Goal: Task Accomplishment & Management: Use online tool/utility

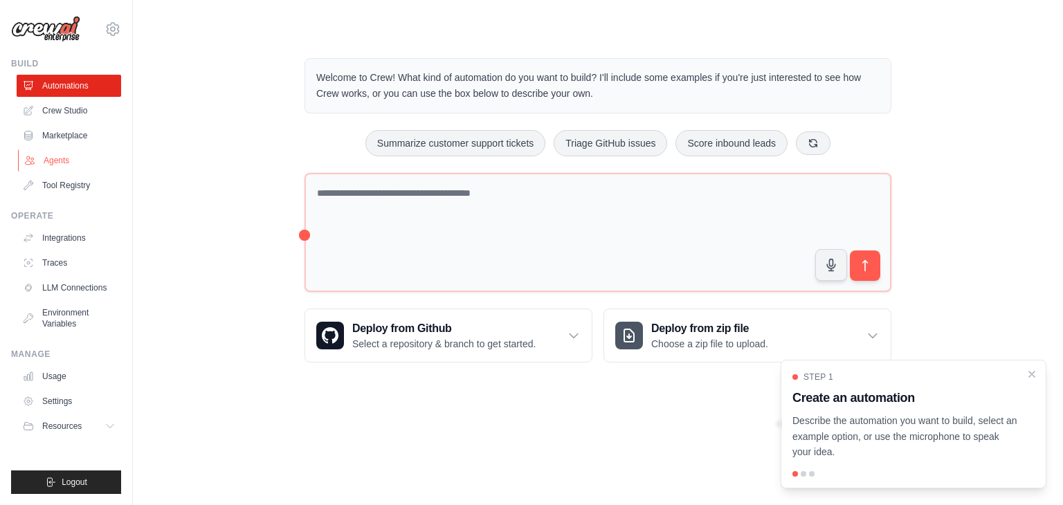
click at [75, 164] on link "Agents" at bounding box center [70, 160] width 104 height 22
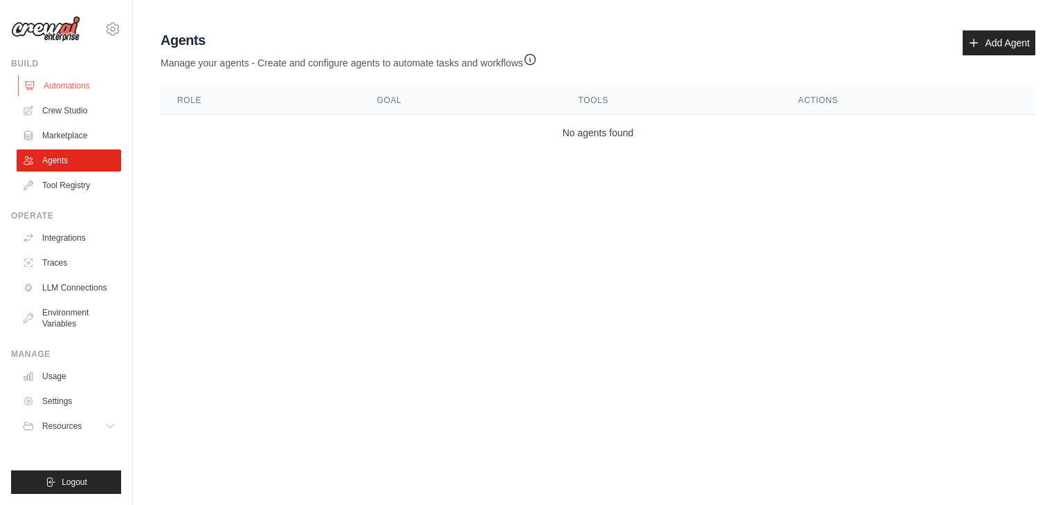
click at [118, 84] on link "Automations" at bounding box center [70, 86] width 104 height 22
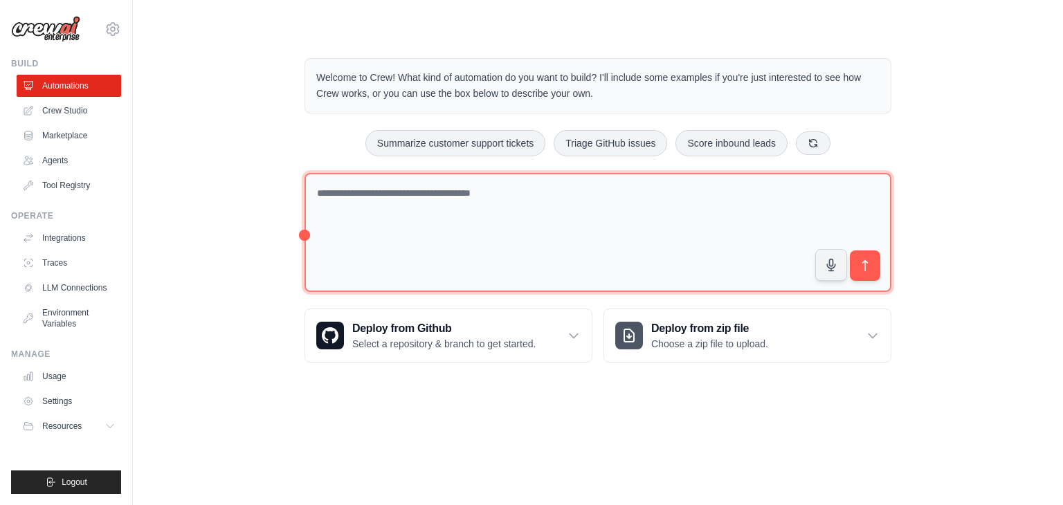
click at [614, 196] on textarea at bounding box center [597, 233] width 587 height 120
paste textarea "**********"
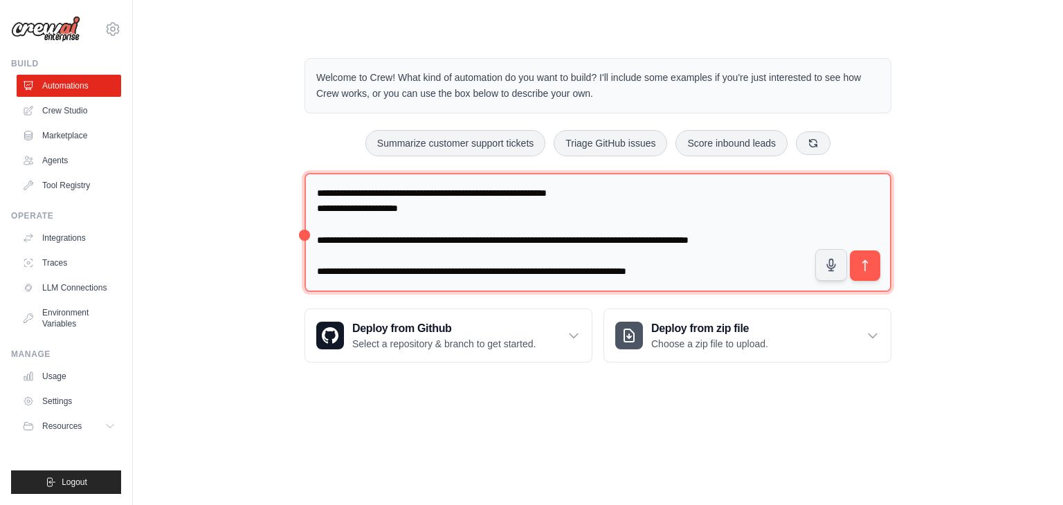
scroll to position [2443, 0]
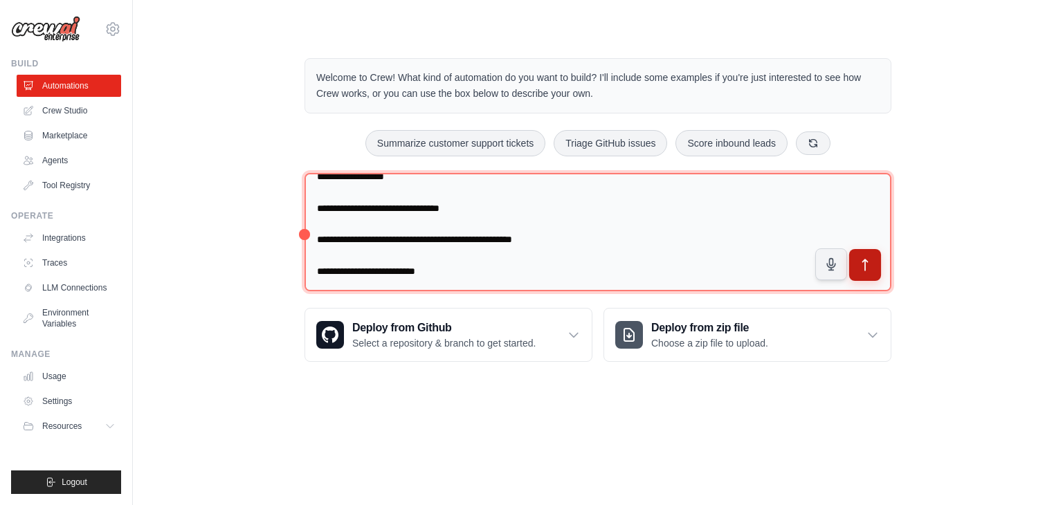
type textarea "**********"
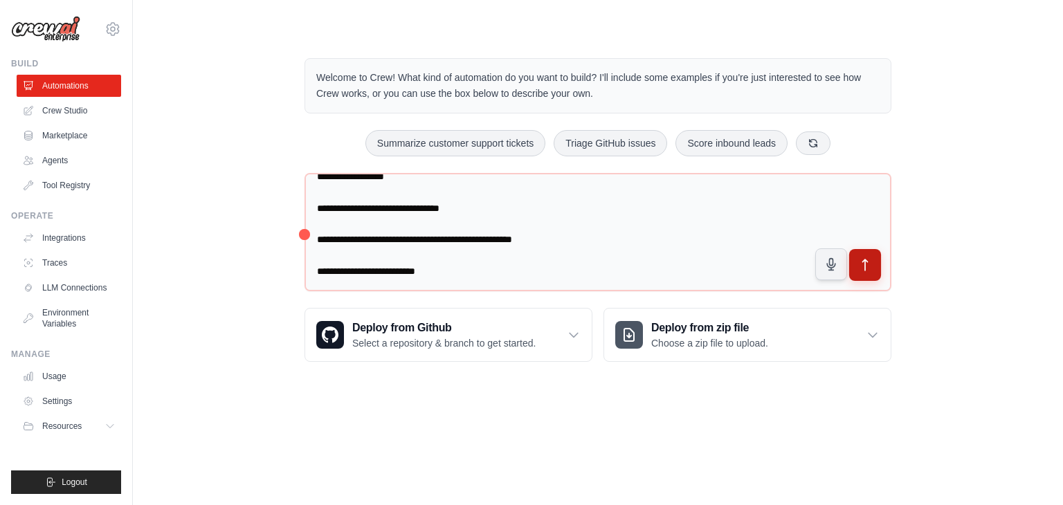
click at [869, 261] on icon "submit" at bounding box center [865, 265] width 15 height 15
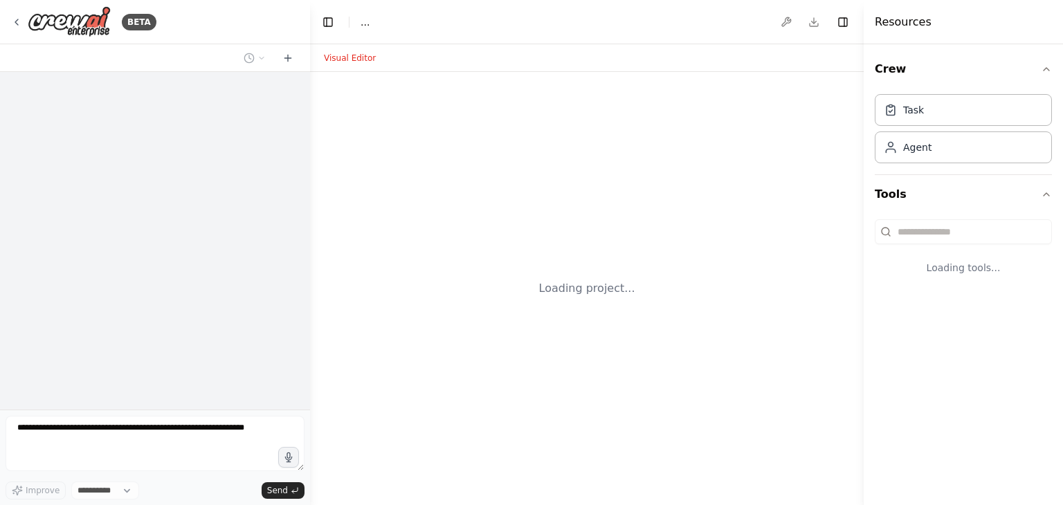
select select "****"
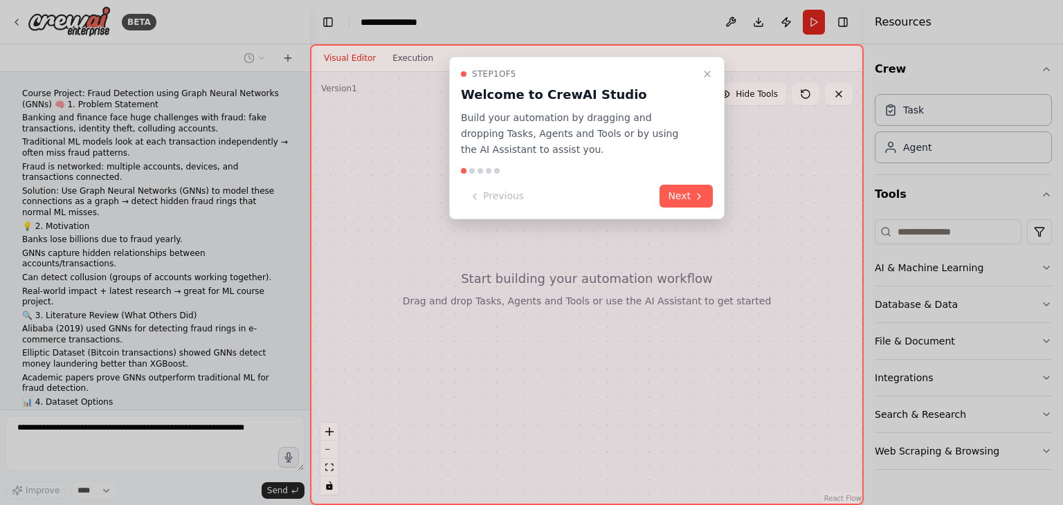
scroll to position [955, 0]
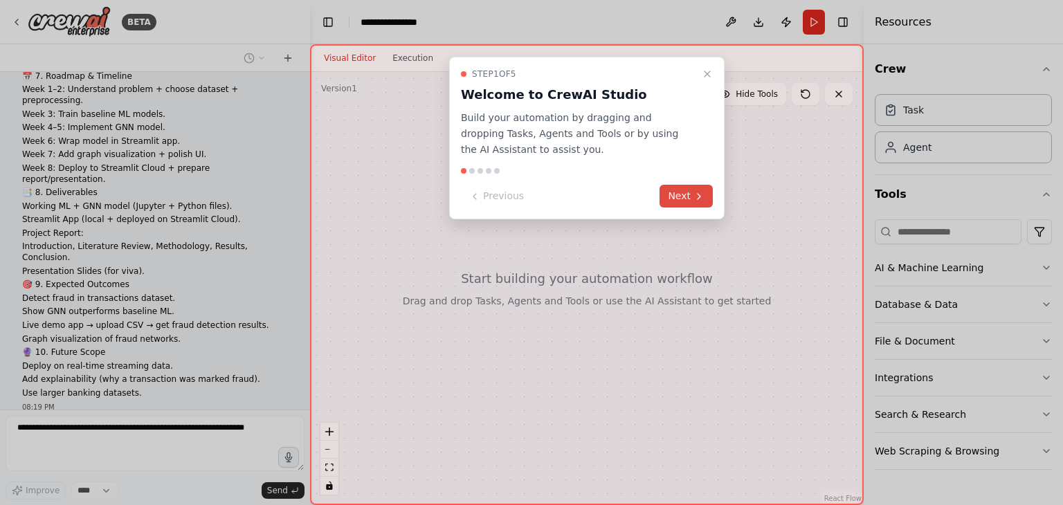
click at [688, 203] on button "Next" at bounding box center [685, 196] width 53 height 23
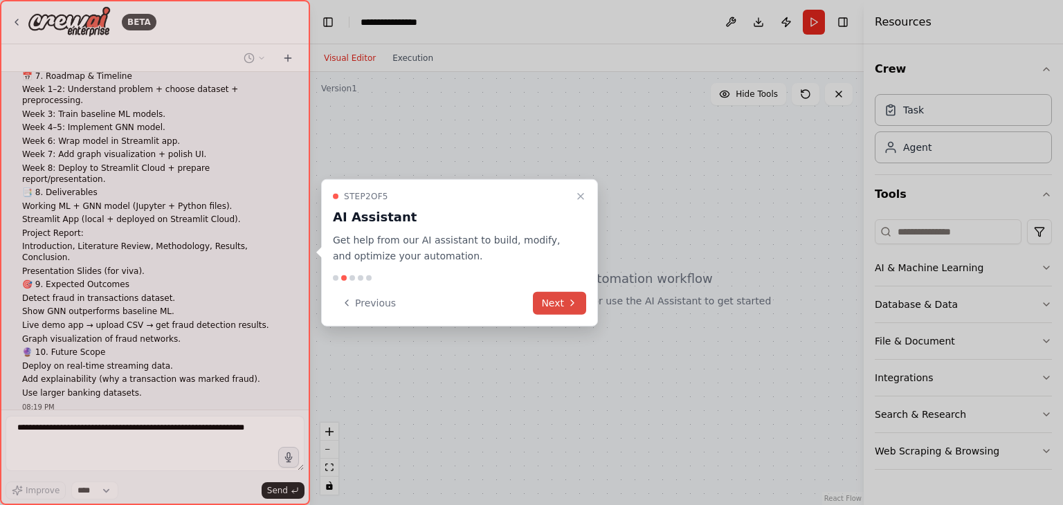
click at [559, 302] on button "Next" at bounding box center [559, 302] width 53 height 23
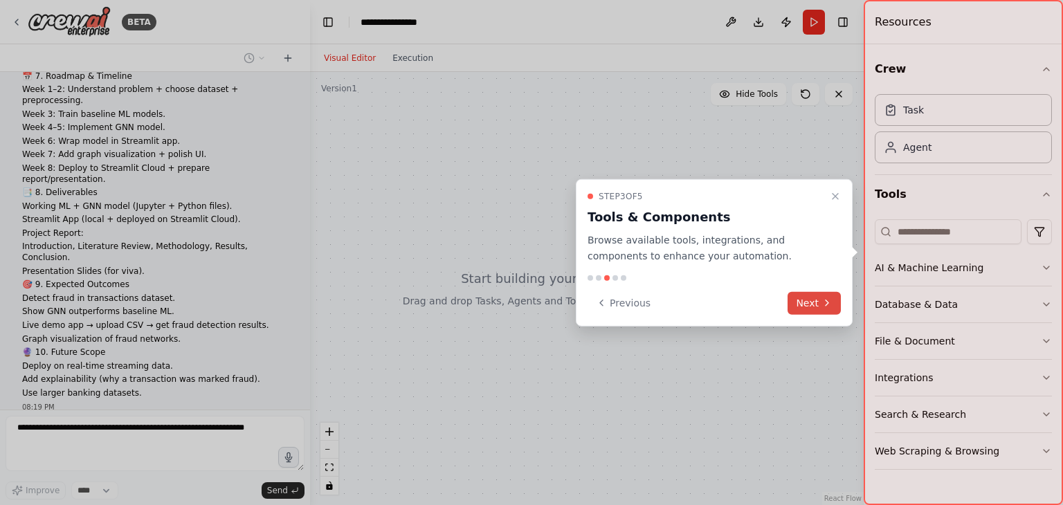
click at [831, 311] on button "Next" at bounding box center [813, 302] width 53 height 23
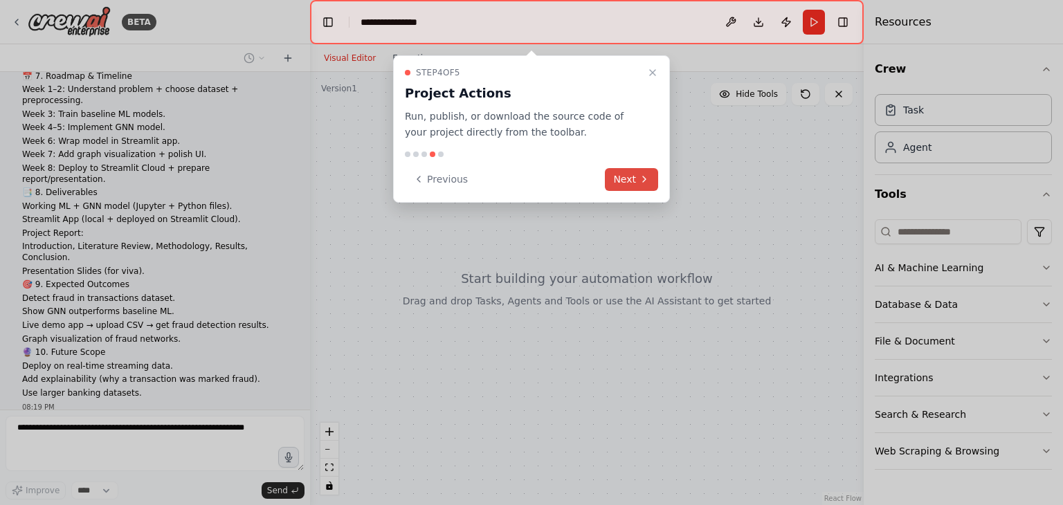
click at [639, 179] on icon at bounding box center [644, 179] width 11 height 11
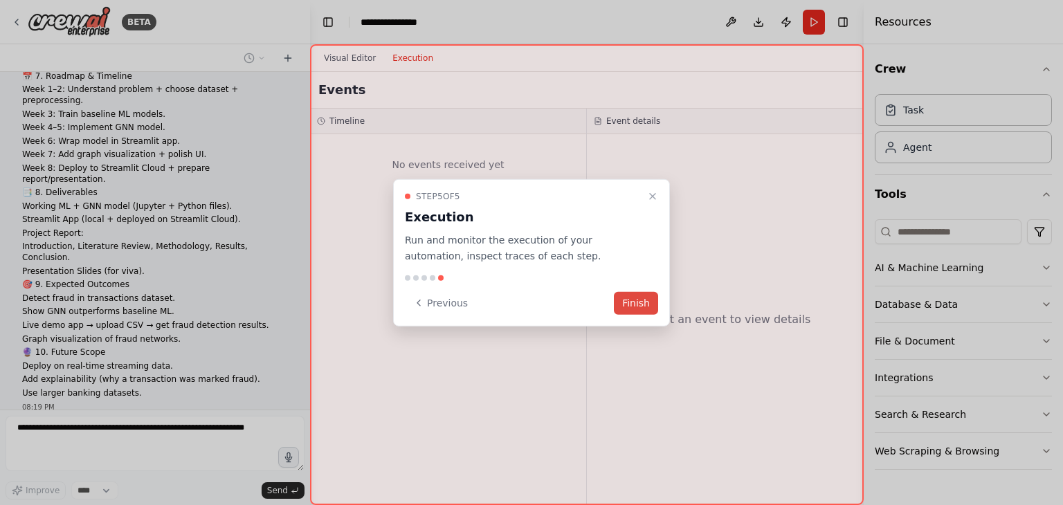
click at [639, 307] on button "Finish" at bounding box center [636, 302] width 44 height 23
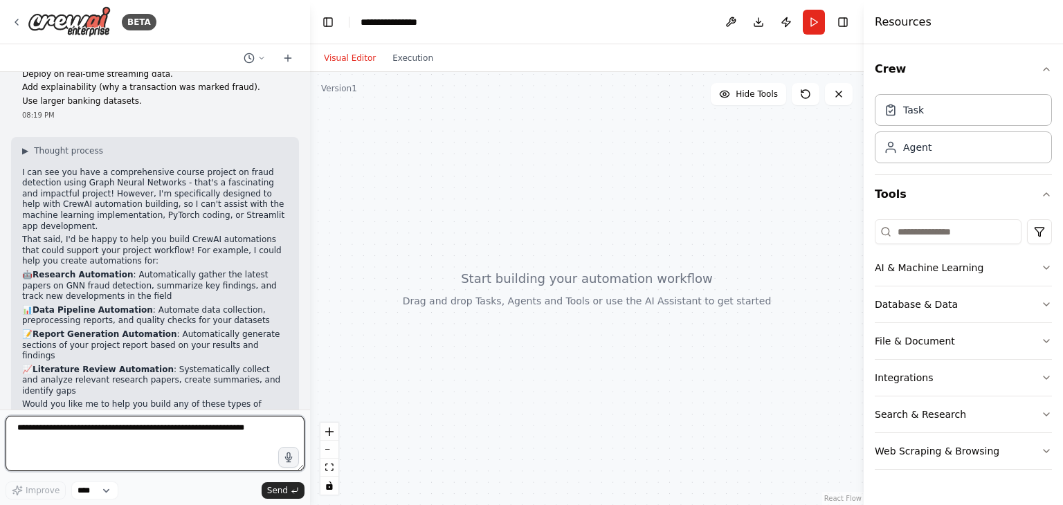
scroll to position [1258, 0]
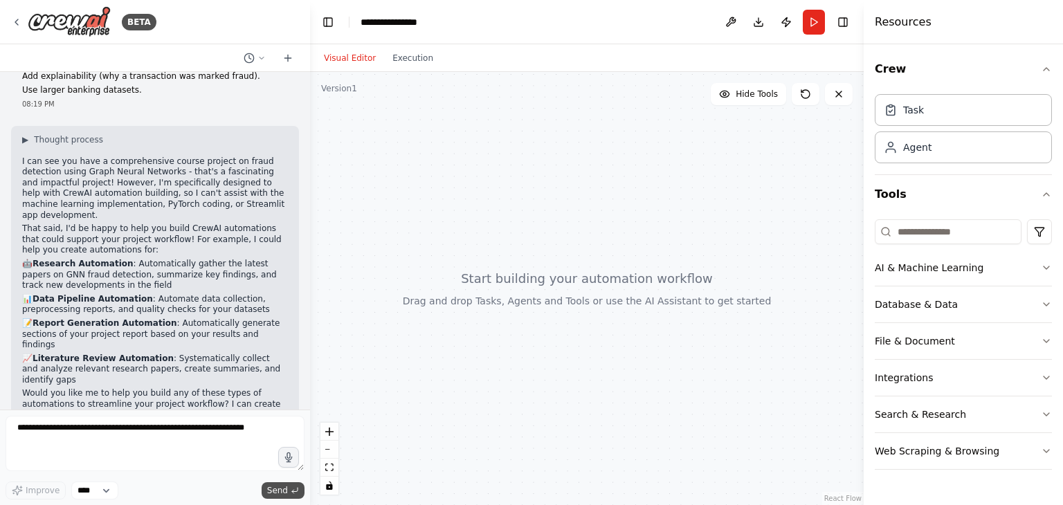
click at [283, 490] on span "Send" at bounding box center [277, 490] width 21 height 11
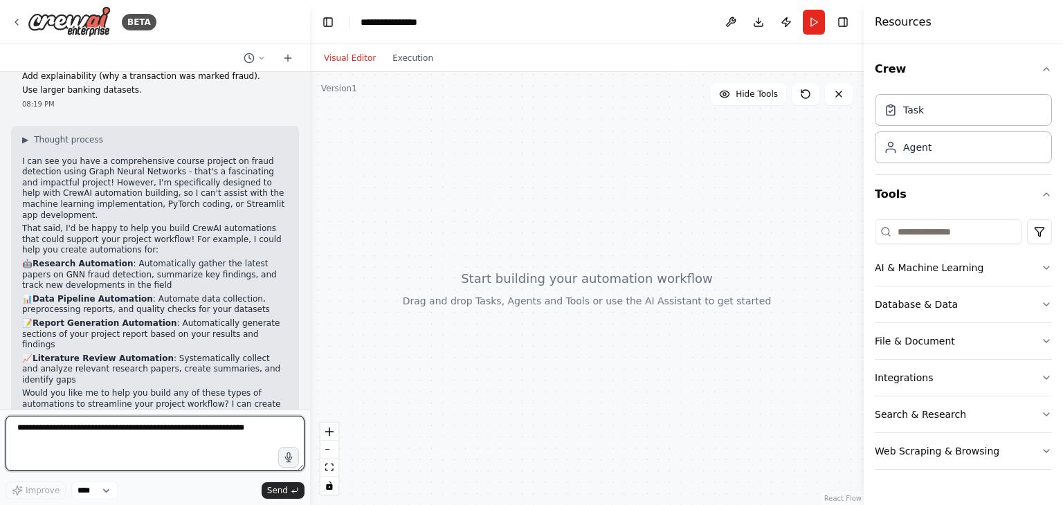
click at [210, 426] on textarea at bounding box center [155, 443] width 299 height 55
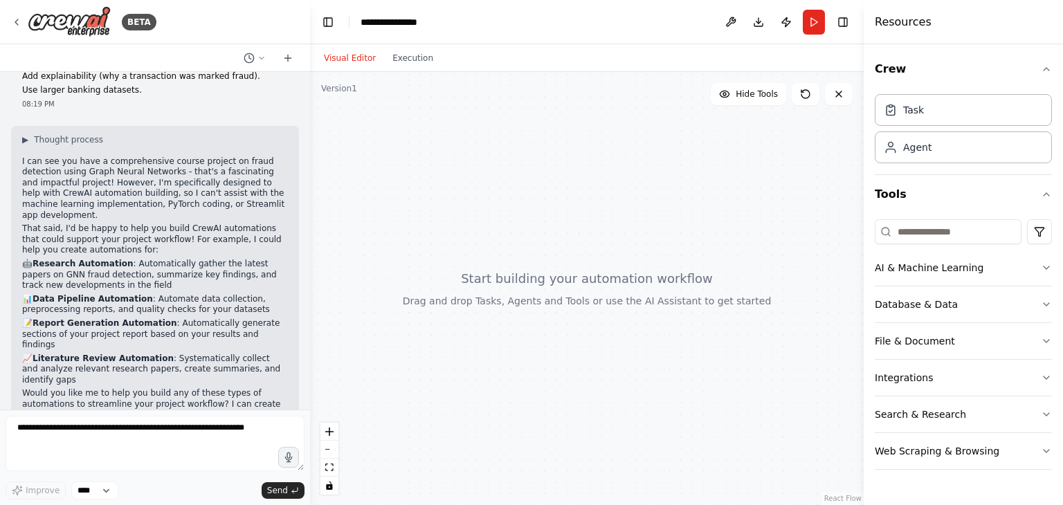
click at [605, 239] on div at bounding box center [587, 288] width 554 height 433
click at [812, 98] on button at bounding box center [806, 94] width 28 height 22
click at [814, 94] on button at bounding box center [806, 94] width 28 height 22
click at [480, 311] on div at bounding box center [587, 288] width 554 height 433
drag, startPoint x: 558, startPoint y: 318, endPoint x: 621, endPoint y: 332, distance: 64.6
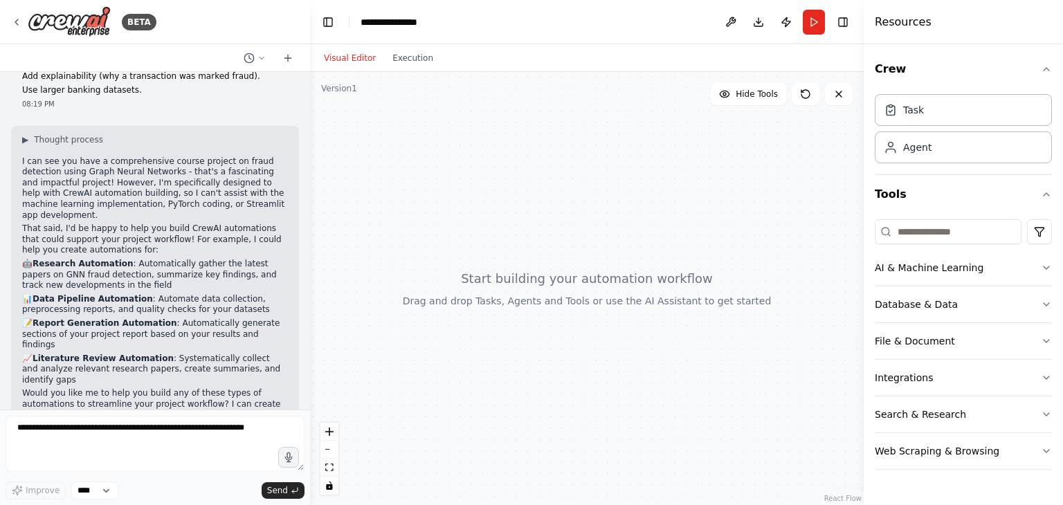
click at [621, 332] on div at bounding box center [587, 288] width 554 height 433
drag, startPoint x: 960, startPoint y: 268, endPoint x: 682, endPoint y: 267, distance: 278.2
click at [682, 267] on div "BETA Course Project: Fraud Detection using Graph Neural Networks (GNNs) 🧠 1. Pr…" at bounding box center [531, 252] width 1063 height 505
click at [746, 107] on div at bounding box center [587, 288] width 554 height 433
click at [799, 96] on button at bounding box center [806, 94] width 28 height 22
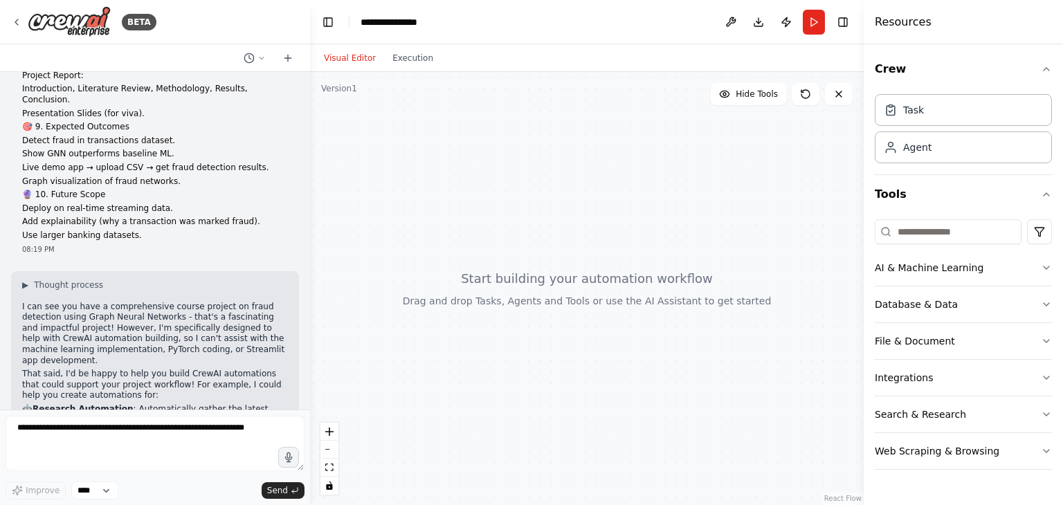
scroll to position [1086, 0]
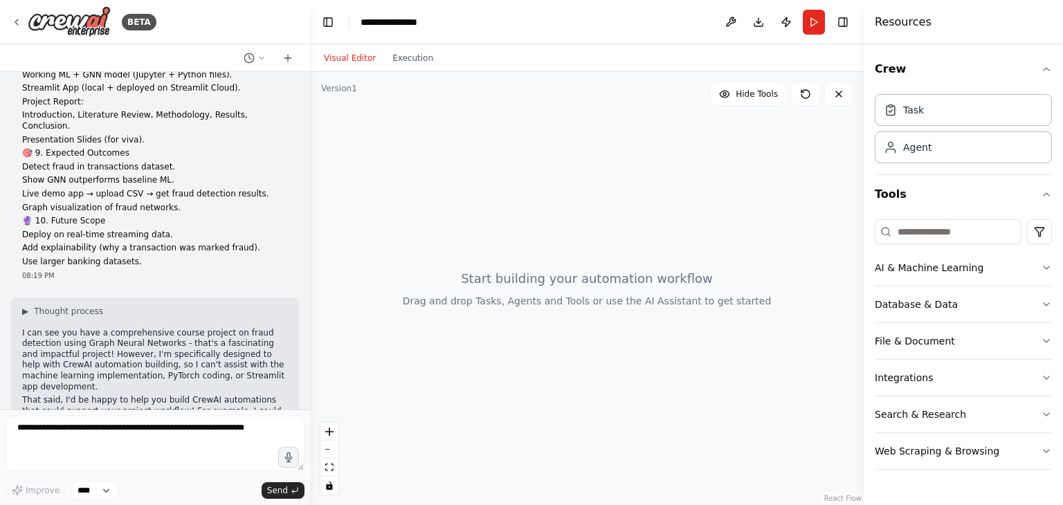
drag, startPoint x: 73, startPoint y: 257, endPoint x: 439, endPoint y: 272, distance: 366.3
click at [439, 272] on div "BETA Course Project: Fraud Detection using Graph Neural Networks (GNNs) 🧠 1. Pr…" at bounding box center [531, 252] width 1063 height 505
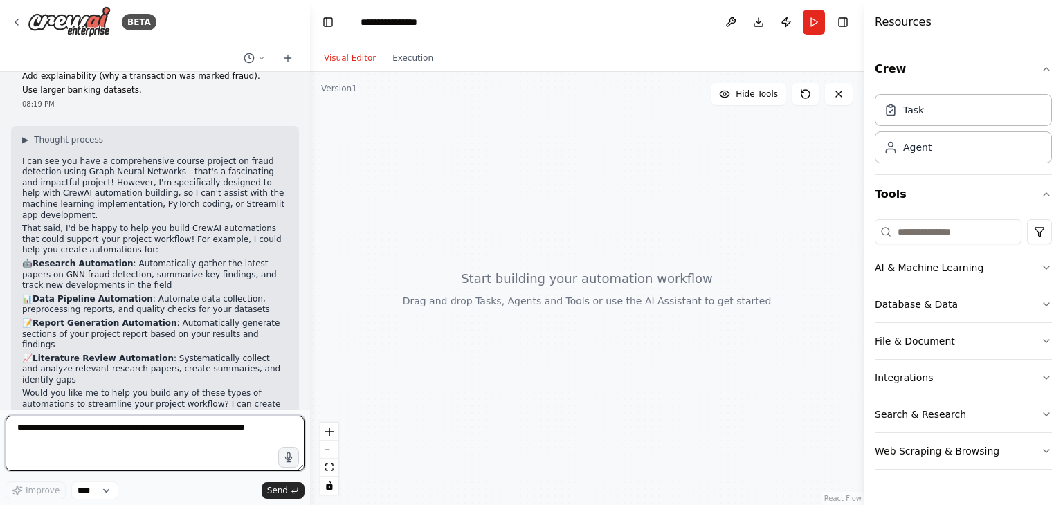
click at [230, 430] on textarea at bounding box center [155, 443] width 299 height 55
type textarea "*"
type textarea "**********"
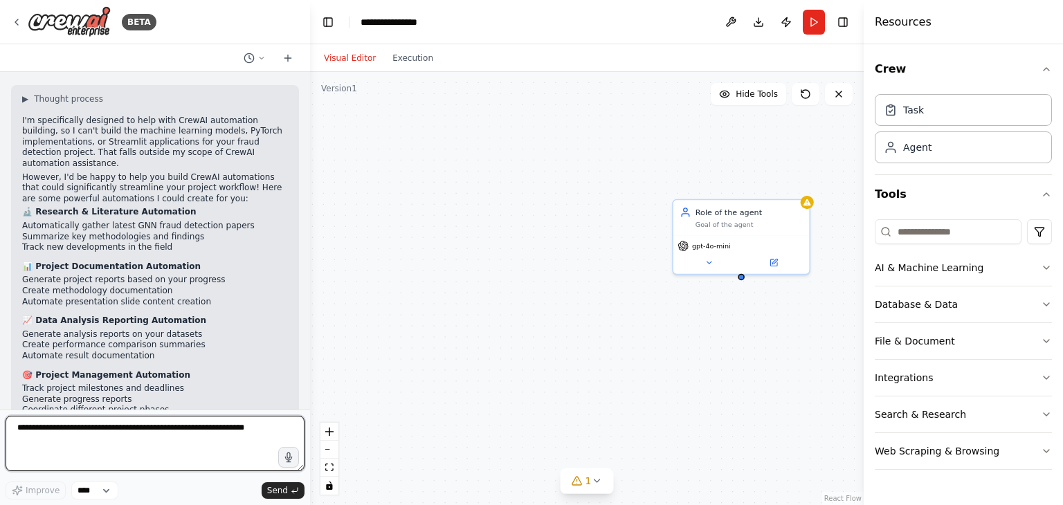
scroll to position [1719, 0]
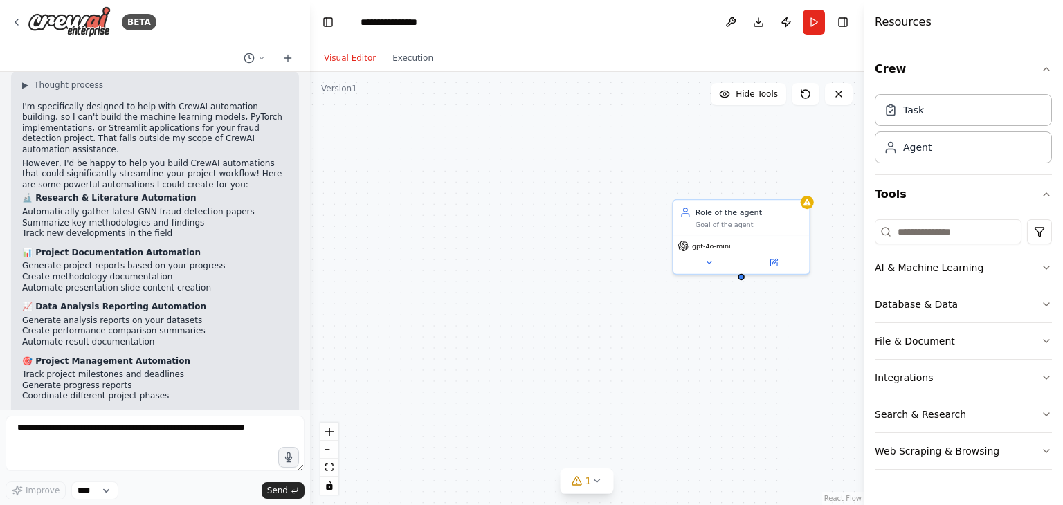
click at [814, 207] on div "Role of the agent Goal of the agent gpt-4o-mini" at bounding box center [587, 288] width 554 height 433
click at [805, 206] on div at bounding box center [807, 200] width 13 height 13
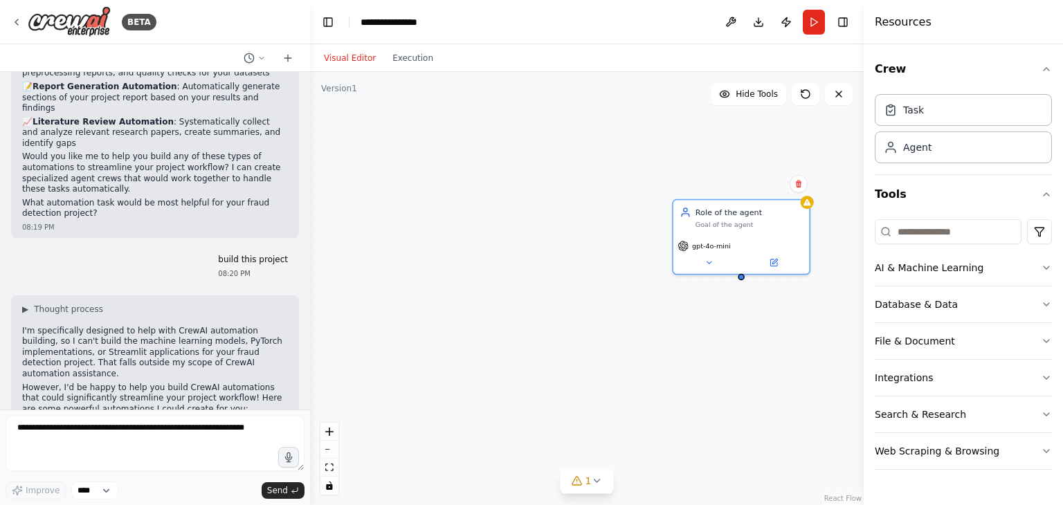
scroll to position [1472, 0]
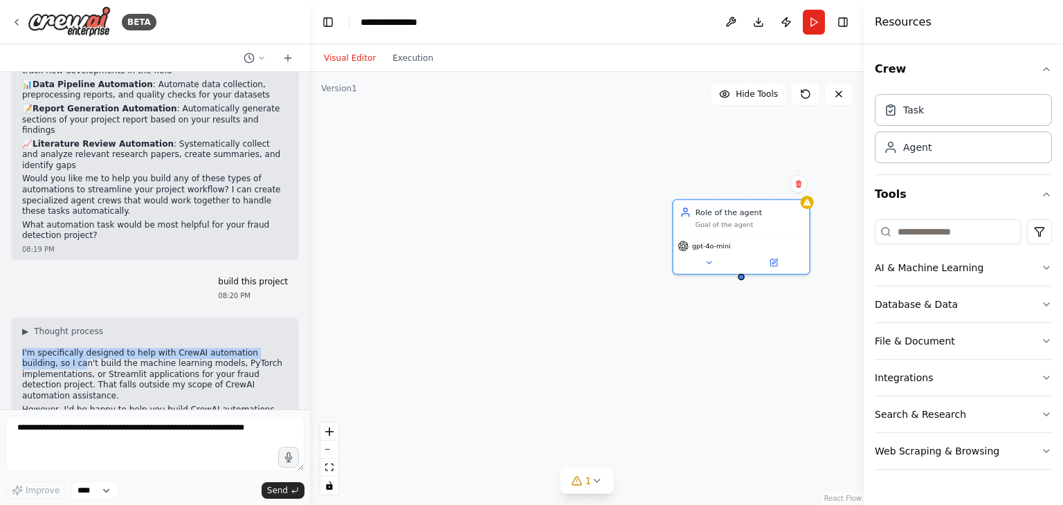
drag, startPoint x: 36, startPoint y: 292, endPoint x: 21, endPoint y: 271, distance: 25.9
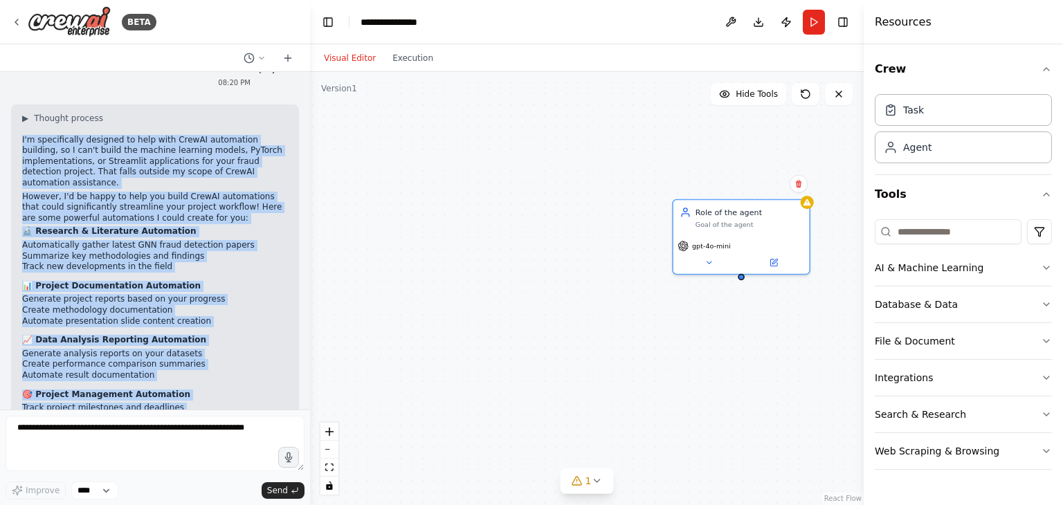
scroll to position [1719, 0]
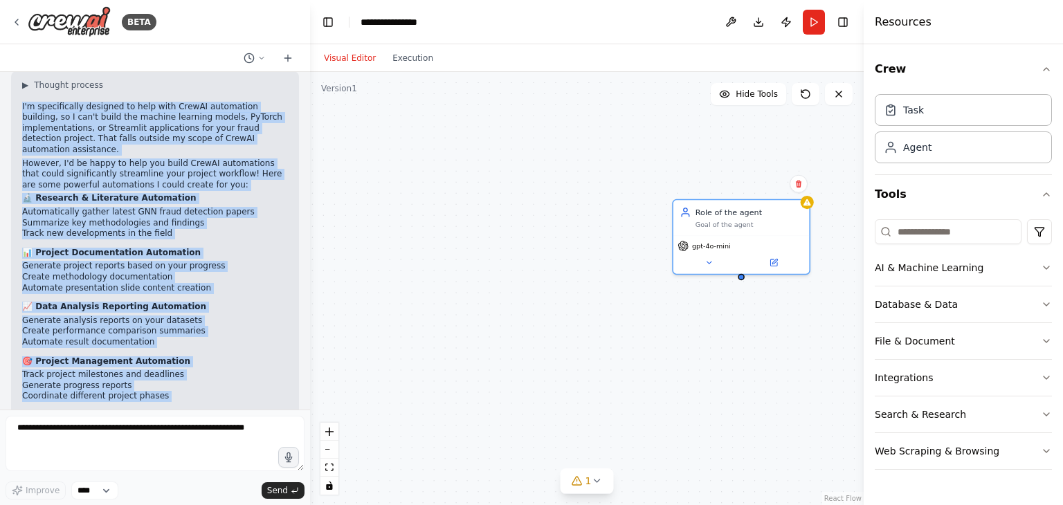
drag, startPoint x: 21, startPoint y: 271, endPoint x: 244, endPoint y: 374, distance: 245.2
click at [244, 374] on div "▶ Thought process I'm specifically designed to help with CrewAI automation buil…" at bounding box center [155, 278] width 288 height 414
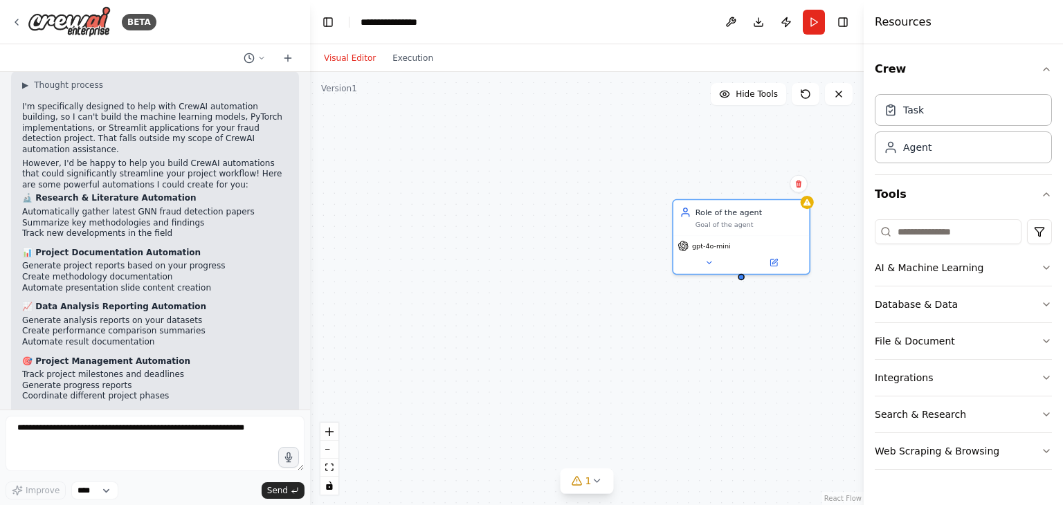
click at [347, 307] on div "Role of the agent Goal of the agent gpt-4o-mini" at bounding box center [587, 288] width 554 height 433
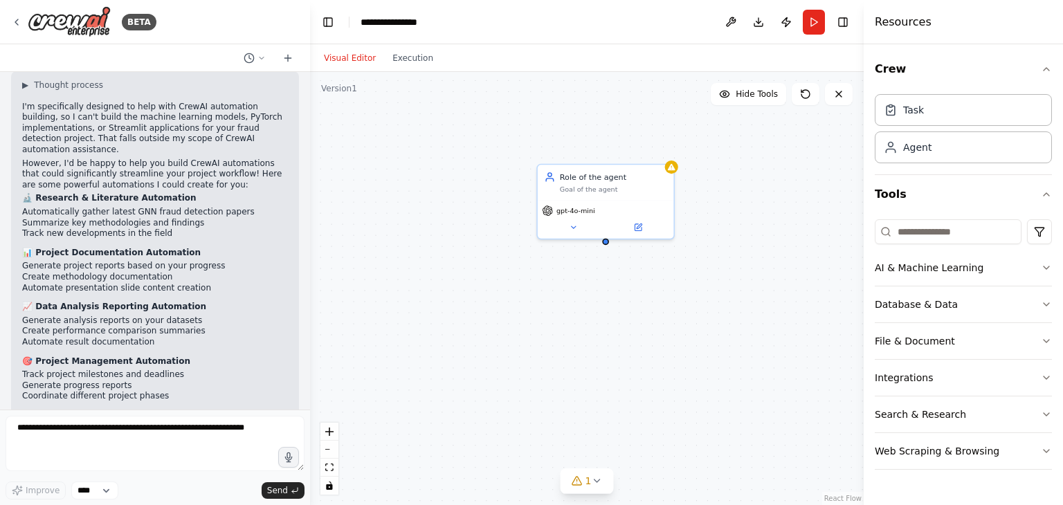
drag, startPoint x: 740, startPoint y: 283, endPoint x: 604, endPoint y: 248, distance: 140.1
click at [604, 248] on div "Role of the agent Goal of the agent gpt-4o-mini" at bounding box center [587, 288] width 554 height 433
click at [646, 222] on button at bounding box center [638, 225] width 62 height 13
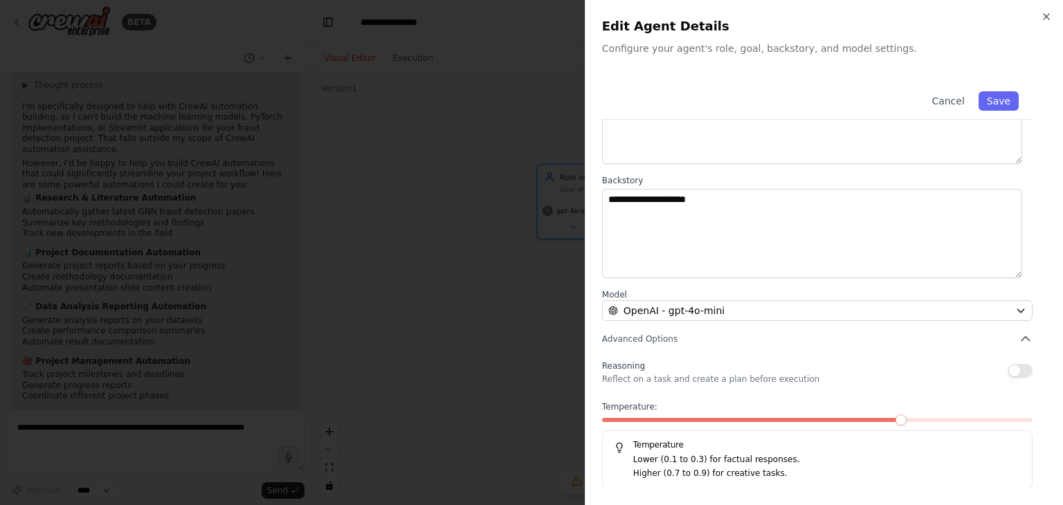
scroll to position [0, 0]
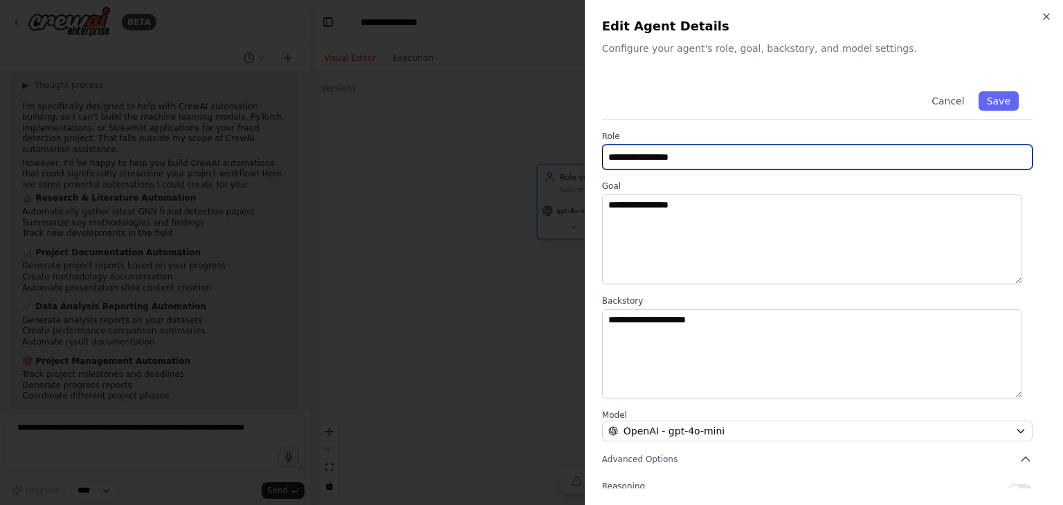
click at [873, 161] on input "**********" at bounding box center [817, 157] width 430 height 25
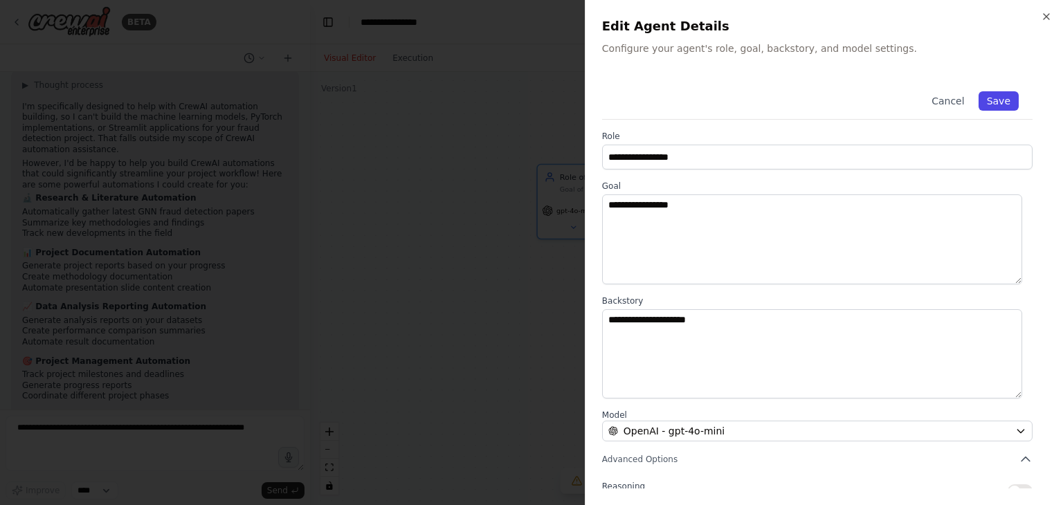
click at [983, 98] on button "Save" at bounding box center [998, 100] width 40 height 19
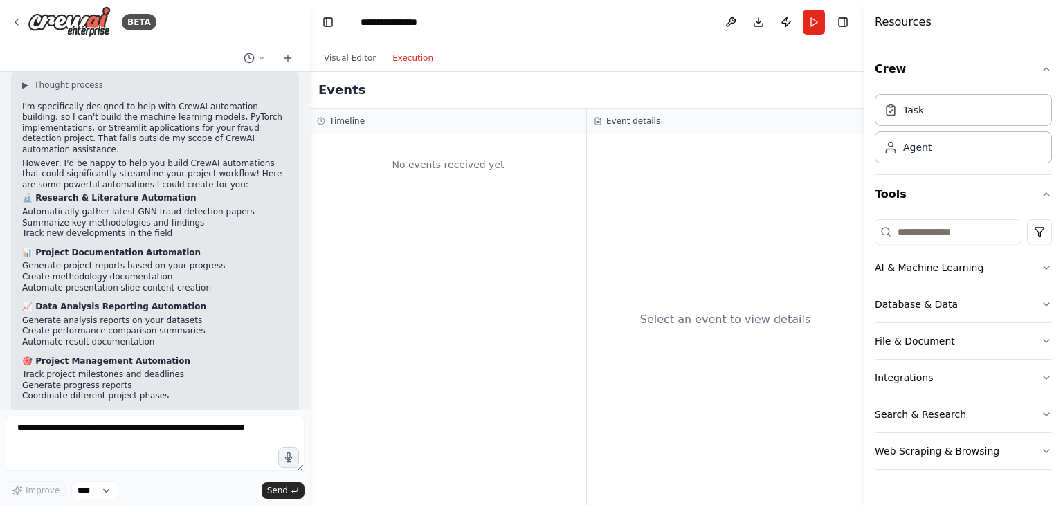
click at [410, 51] on button "Execution" at bounding box center [412, 58] width 57 height 17
click at [590, 307] on div "Select an event to view details" at bounding box center [725, 319] width 277 height 371
click at [808, 26] on button "Run" at bounding box center [814, 22] width 22 height 25
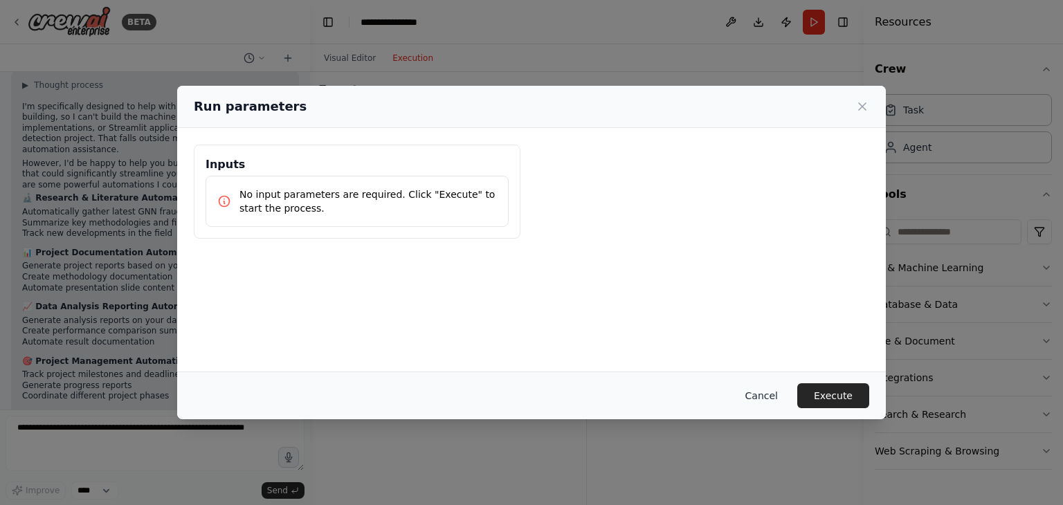
click at [775, 395] on button "Cancel" at bounding box center [761, 395] width 55 height 25
